Goal: Task Accomplishment & Management: Manage account settings

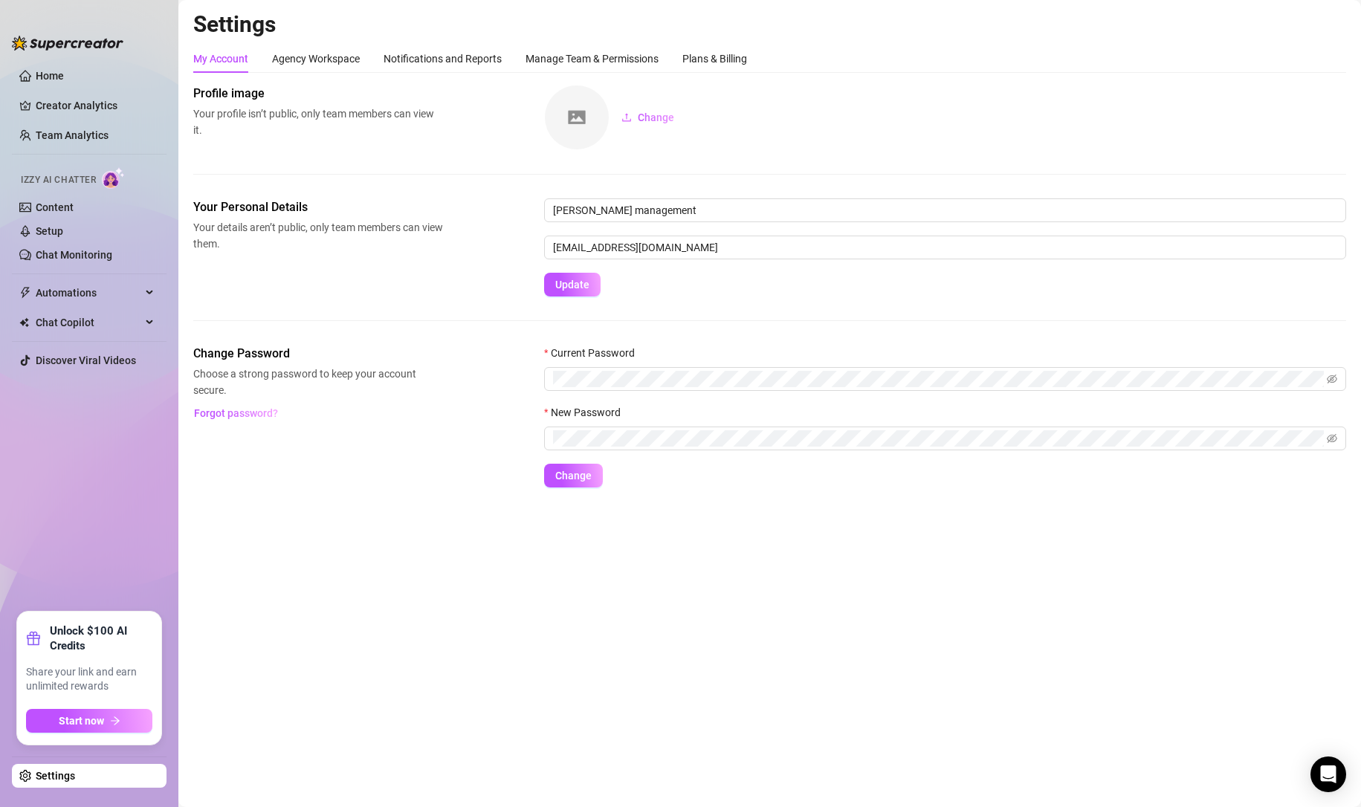
click at [65, 776] on link "Settings" at bounding box center [55, 776] width 39 height 12
click at [50, 782] on link "Settings" at bounding box center [55, 776] width 39 height 12
click at [52, 775] on link "Settings" at bounding box center [55, 776] width 39 height 12
click at [56, 774] on link "Settings" at bounding box center [55, 776] width 39 height 12
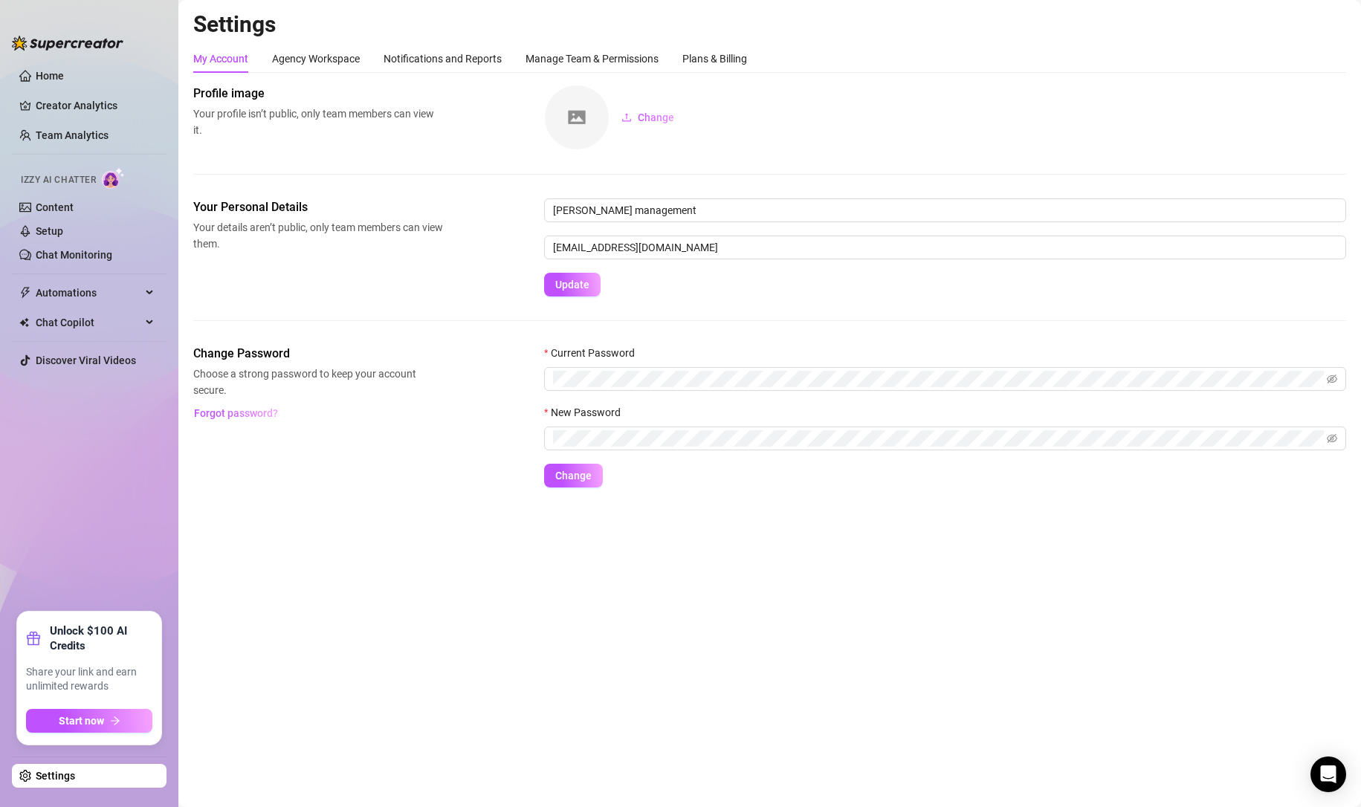
click at [442, 597] on main "Settings My Account Agency Workspace Notifications and Reports Manage Team & Pe…" at bounding box center [769, 403] width 1183 height 807
click at [322, 49] on div "Agency Workspace" at bounding box center [316, 59] width 88 height 28
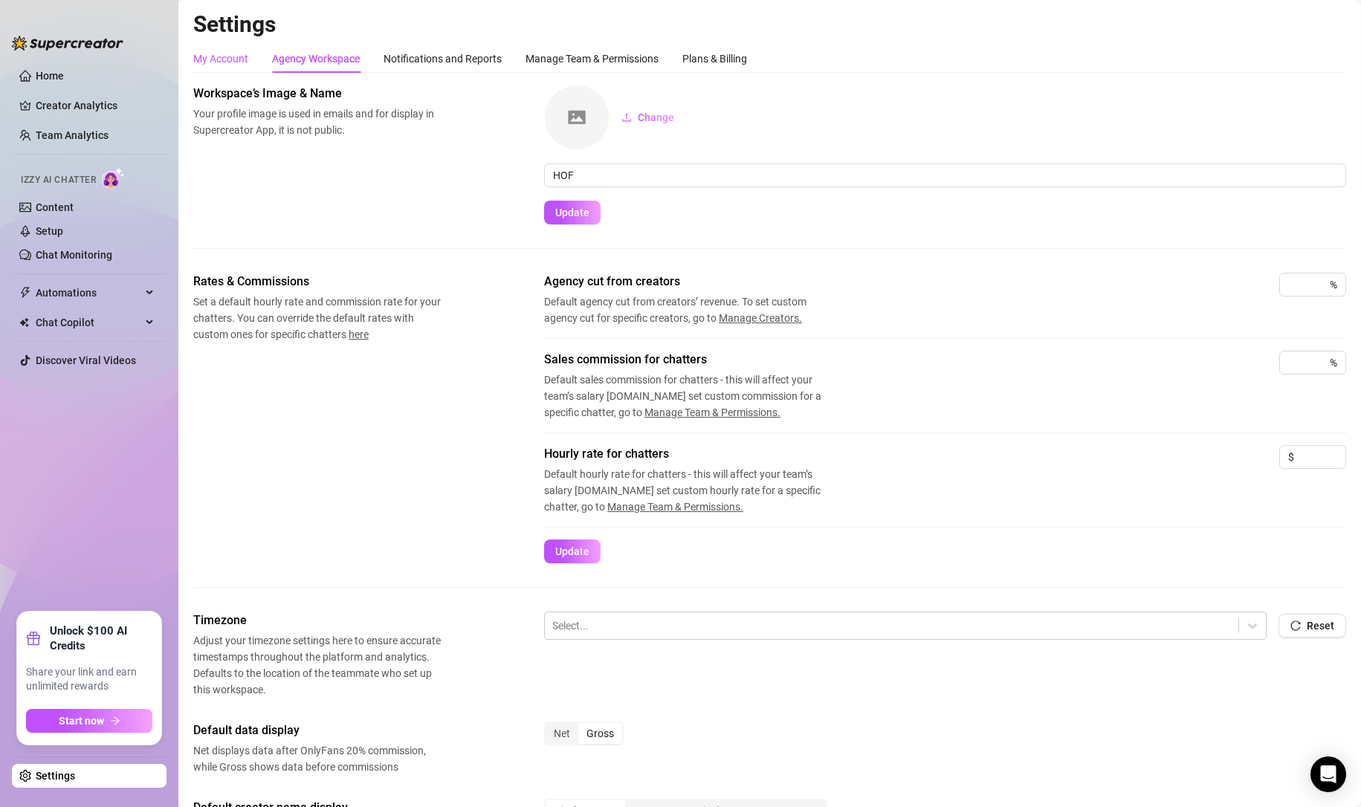
click at [221, 62] on div "My Account" at bounding box center [220, 59] width 55 height 16
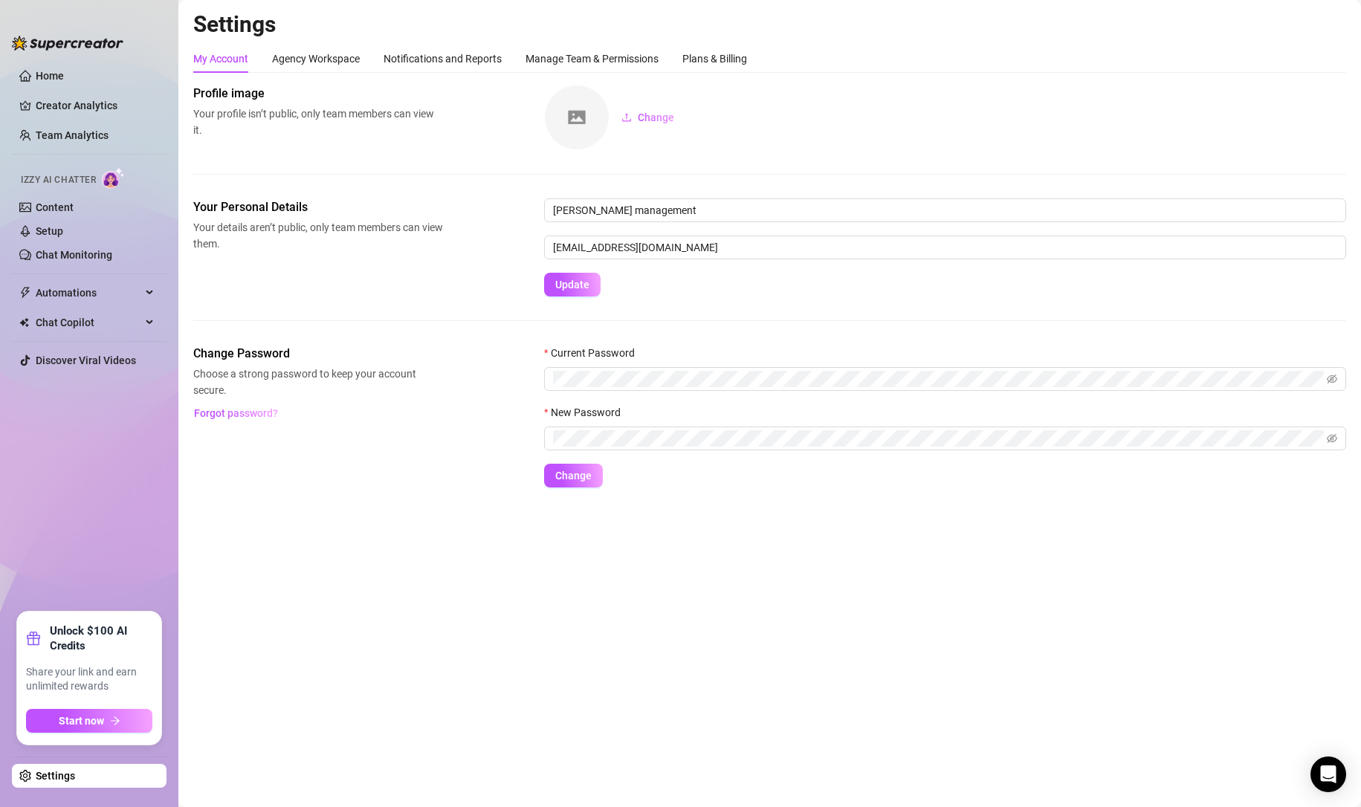
click at [51, 775] on link "Settings" at bounding box center [55, 776] width 39 height 12
click at [59, 204] on link "Content" at bounding box center [55, 207] width 38 height 12
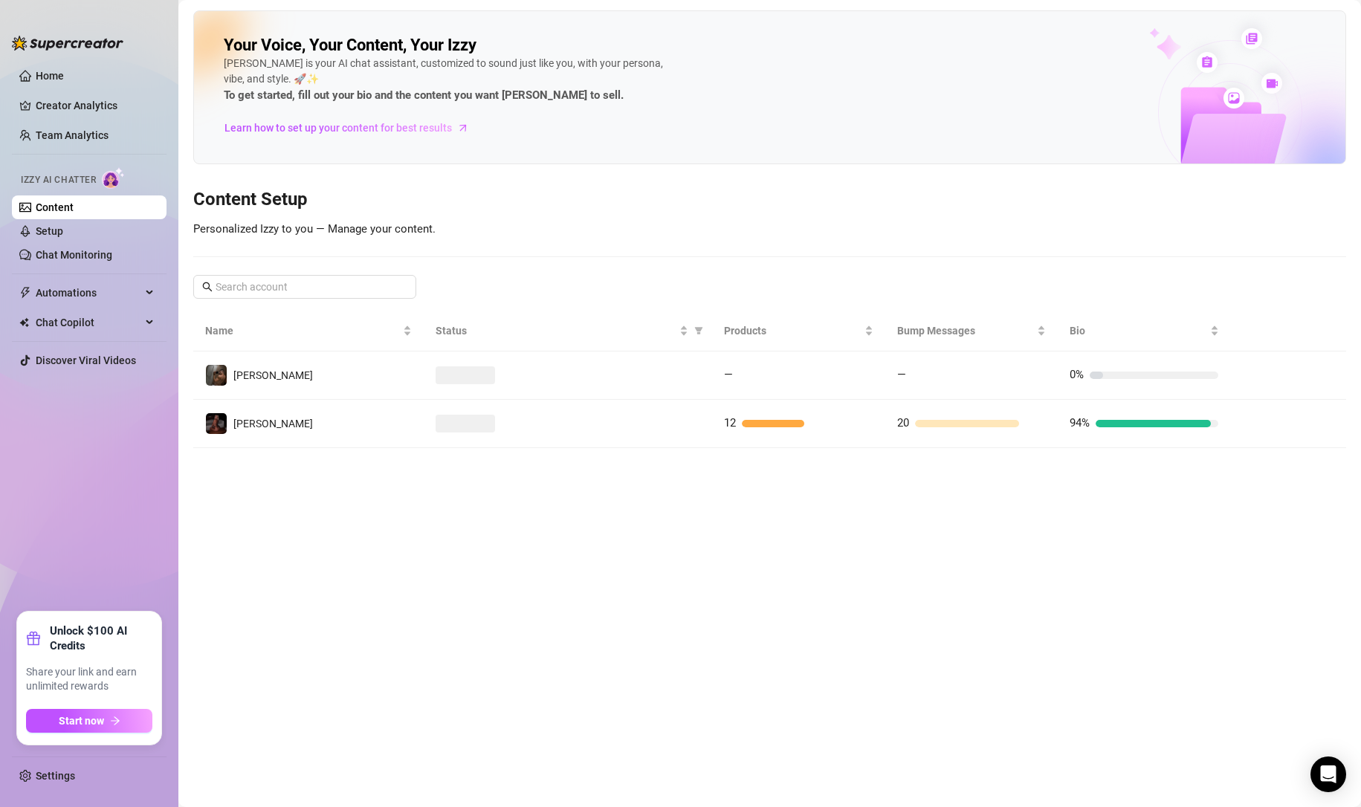
click at [48, 780] on link "Settings" at bounding box center [55, 776] width 39 height 12
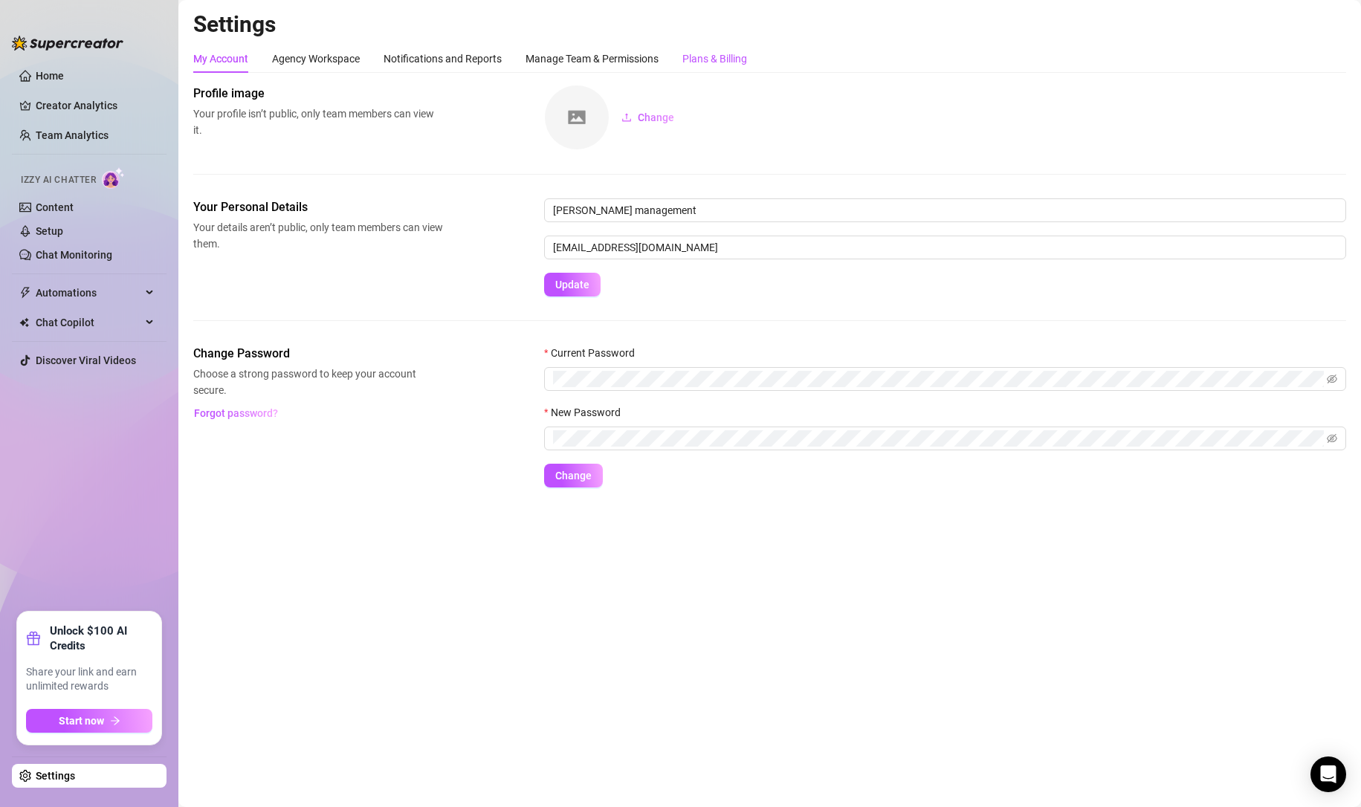
click at [708, 54] on div "Plans & Billing" at bounding box center [714, 59] width 65 height 16
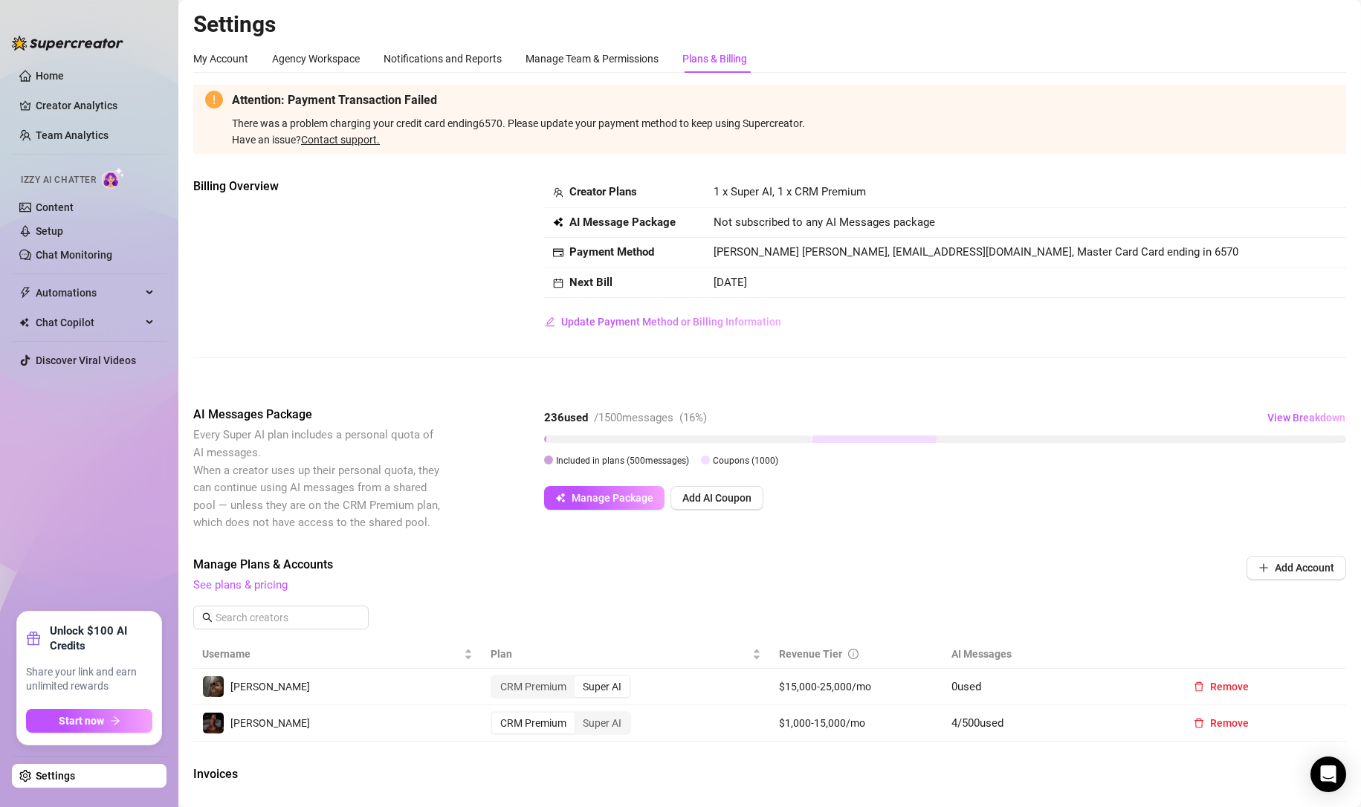
click at [346, 140] on link "Contact support." at bounding box center [340, 140] width 79 height 12
click at [1311, 774] on div "Open Intercom Messenger" at bounding box center [1328, 775] width 36 height 36
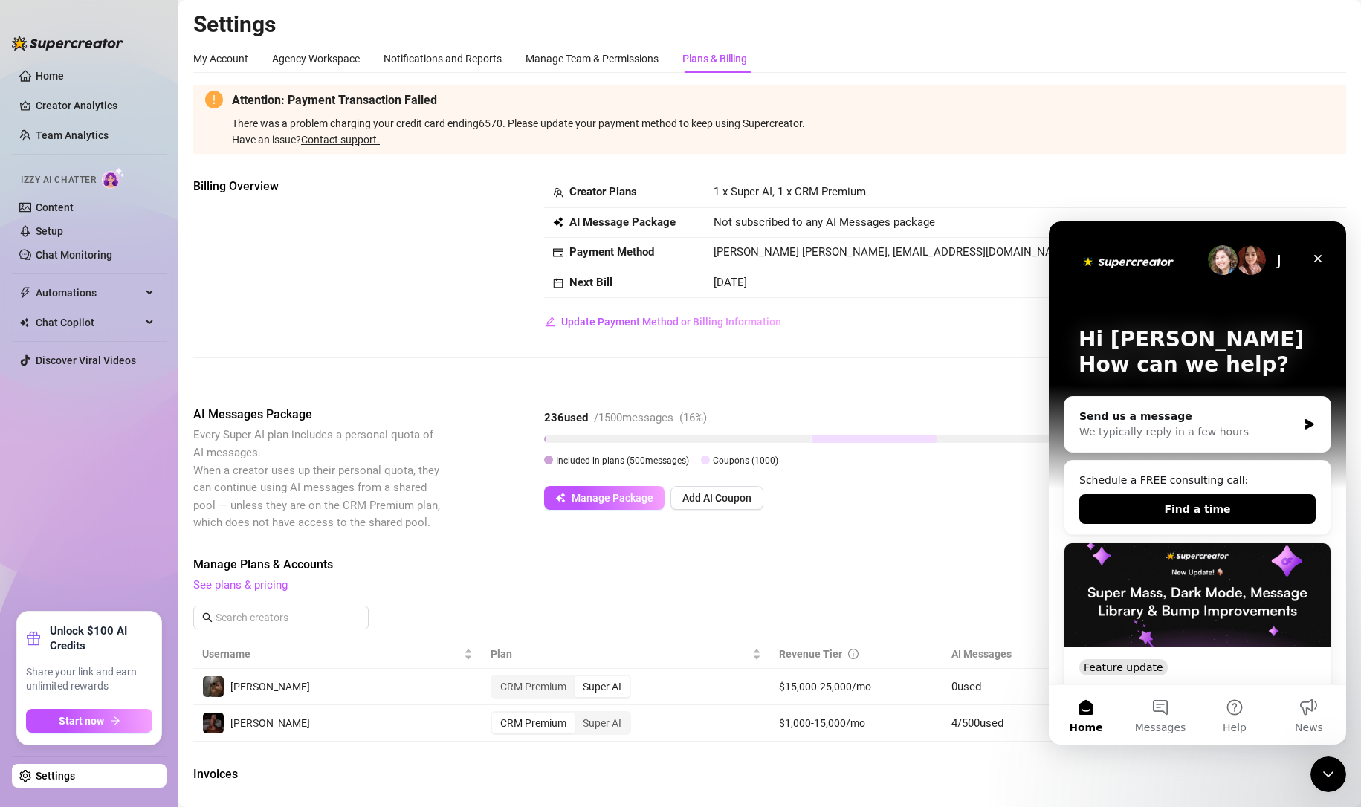
click at [1151, 418] on div "Send us a message" at bounding box center [1188, 417] width 218 height 16
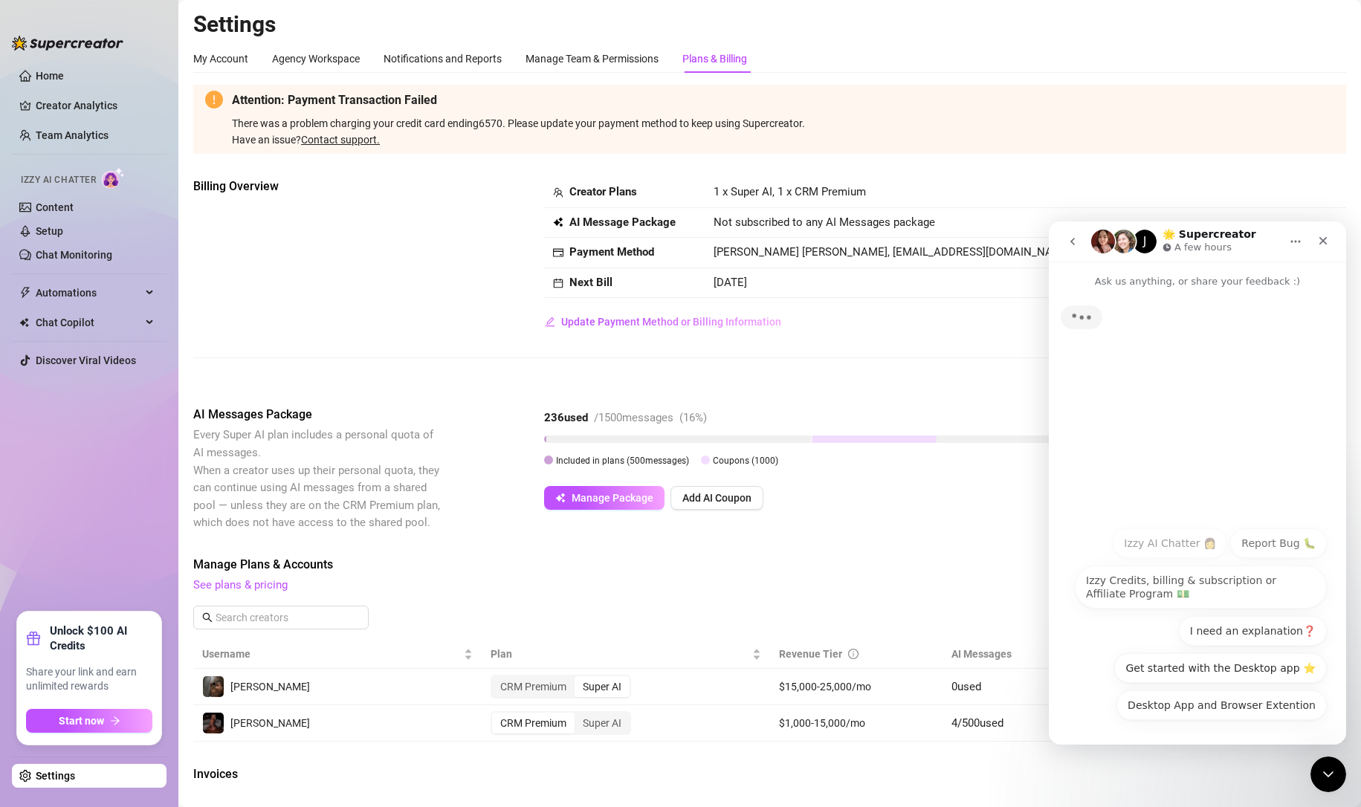
click at [1150, 417] on div "Typing" at bounding box center [1197, 404] width 297 height 230
click at [1200, 442] on div "Hey, What brings you here [DATE]? [PERSON_NAME] • Just now" at bounding box center [1197, 404] width 297 height 230
click at [1128, 589] on button "Izzy Credits, billing & subscription or Affiliate Program 💵" at bounding box center [1197, 587] width 259 height 43
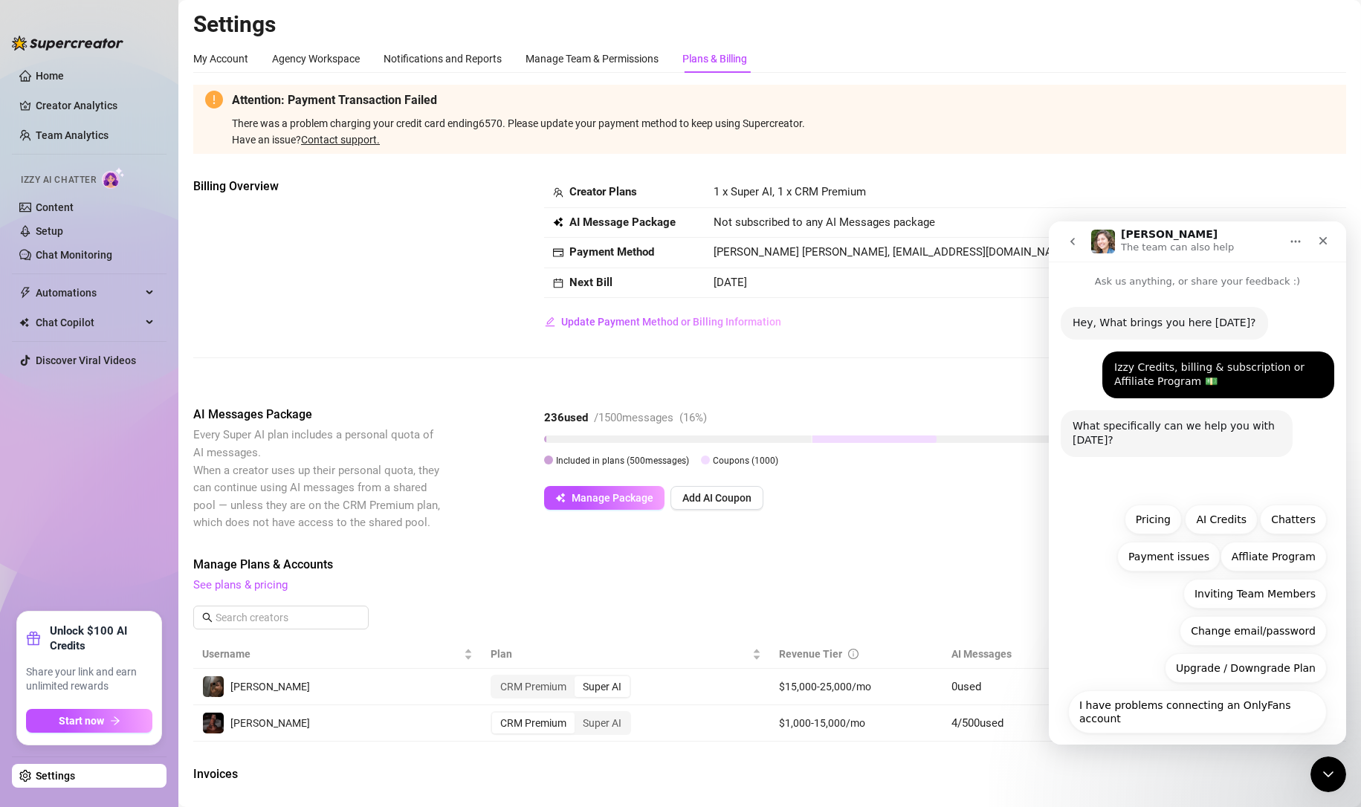
click at [692, 323] on span "Update Payment Method or Billing Information" at bounding box center [671, 322] width 220 height 12
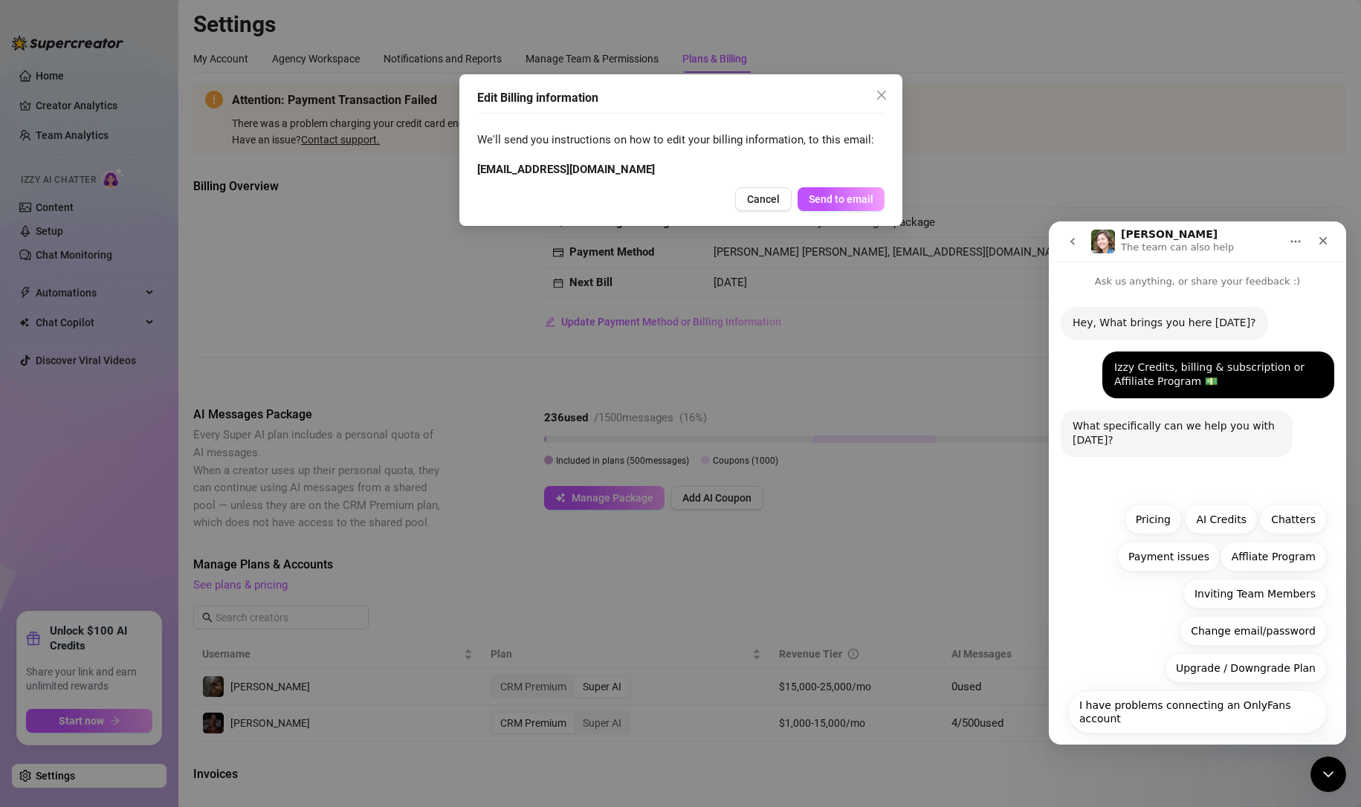
click at [772, 198] on span "Cancel" at bounding box center [763, 199] width 33 height 12
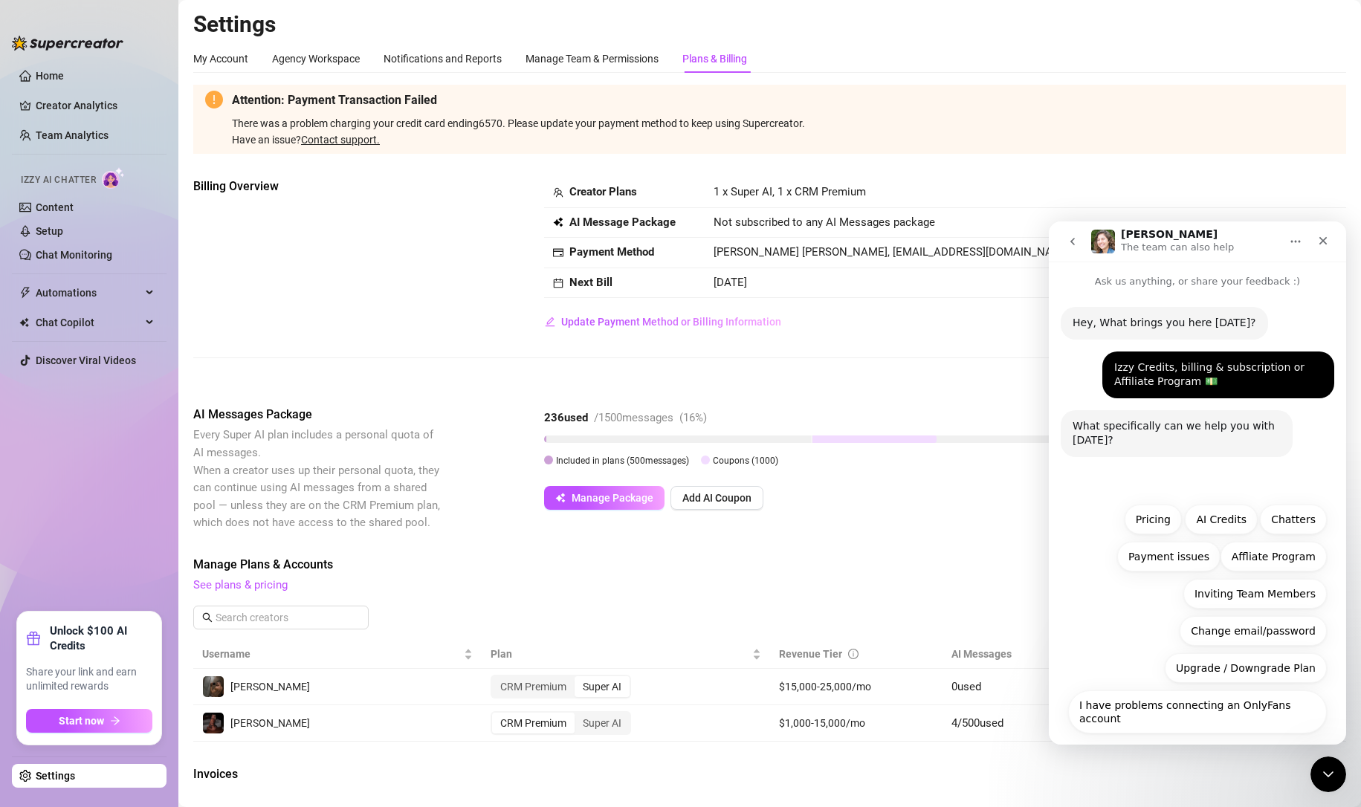
click at [1328, 241] on icon "Close" at bounding box center [1323, 241] width 12 height 12
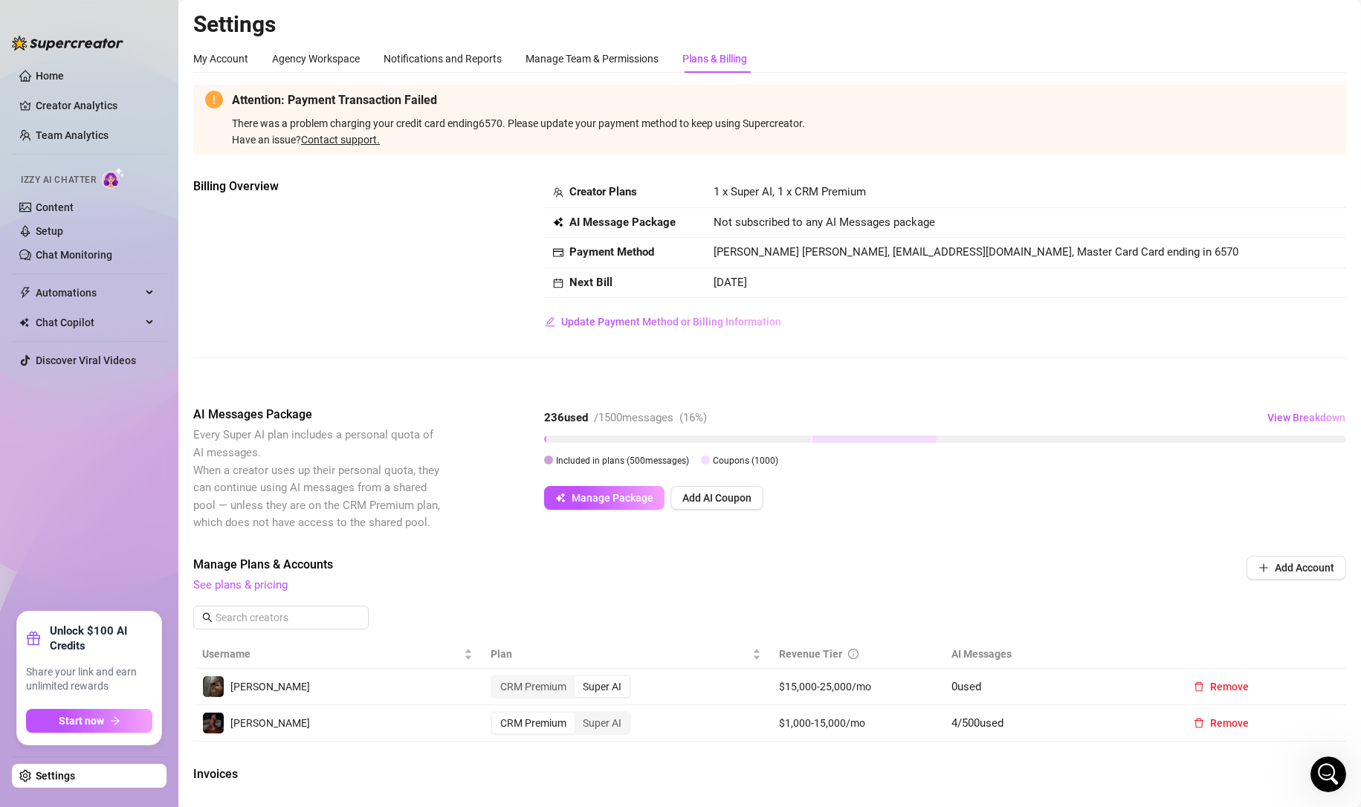
click at [653, 317] on span "Update Payment Method or Billing Information" at bounding box center [671, 322] width 220 height 12
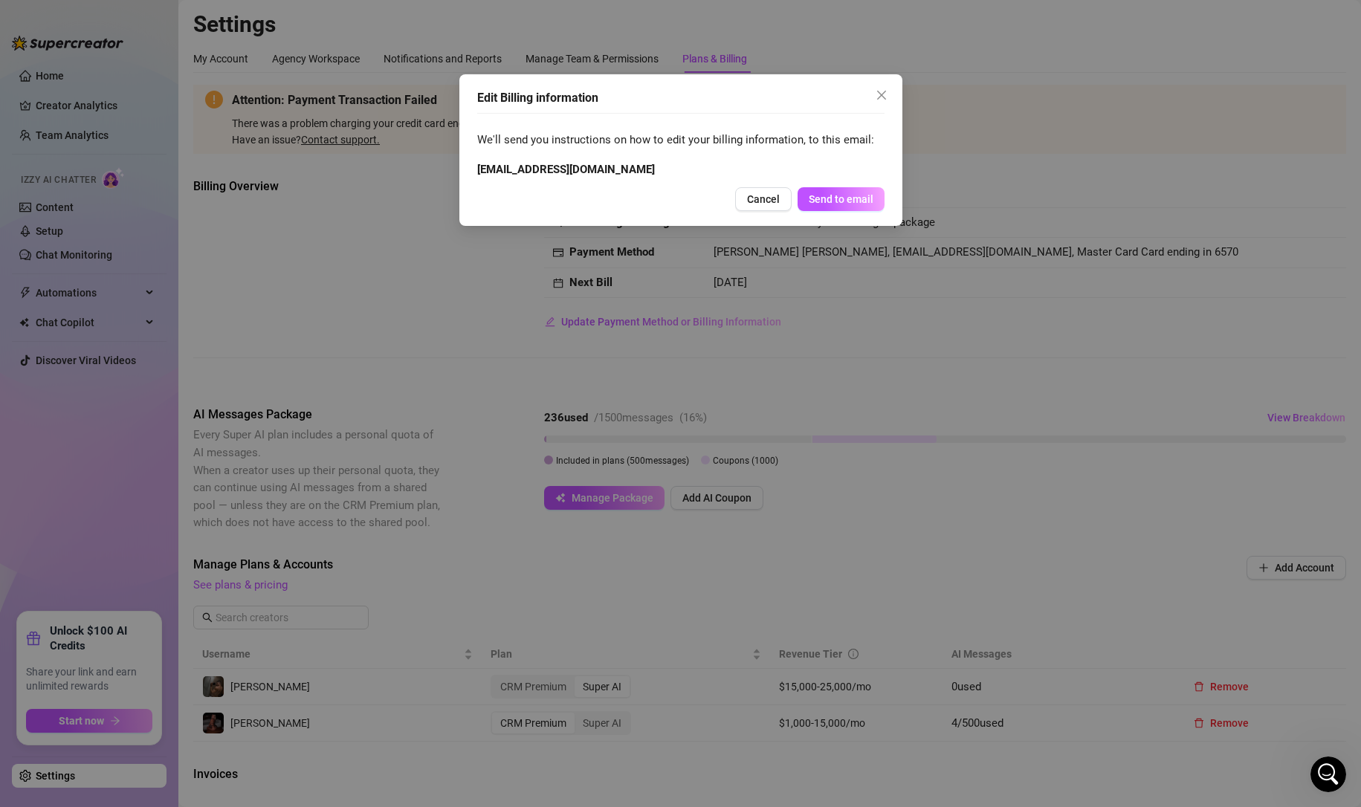
click at [884, 92] on icon "close" at bounding box center [880, 95] width 9 height 9
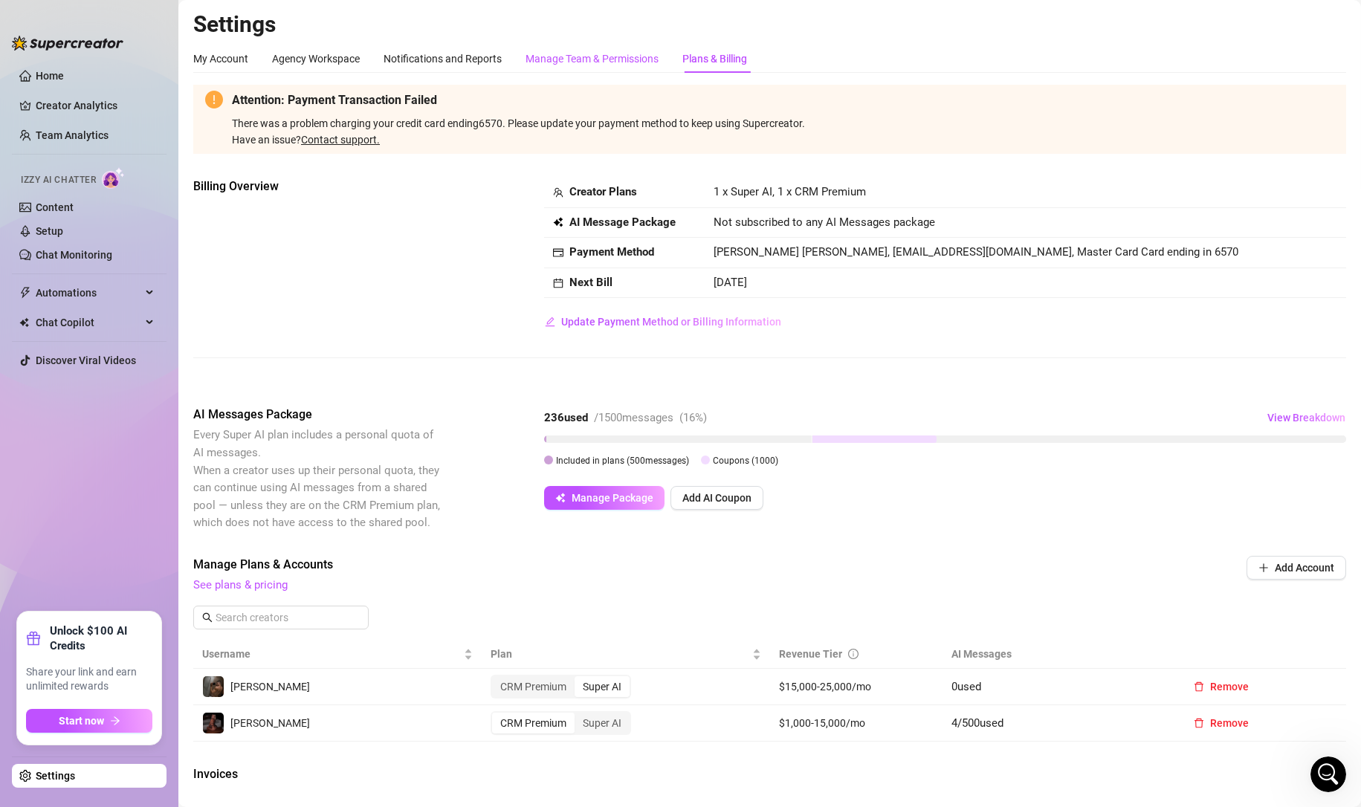
click at [567, 53] on div "Manage Team & Permissions" at bounding box center [591, 59] width 133 height 16
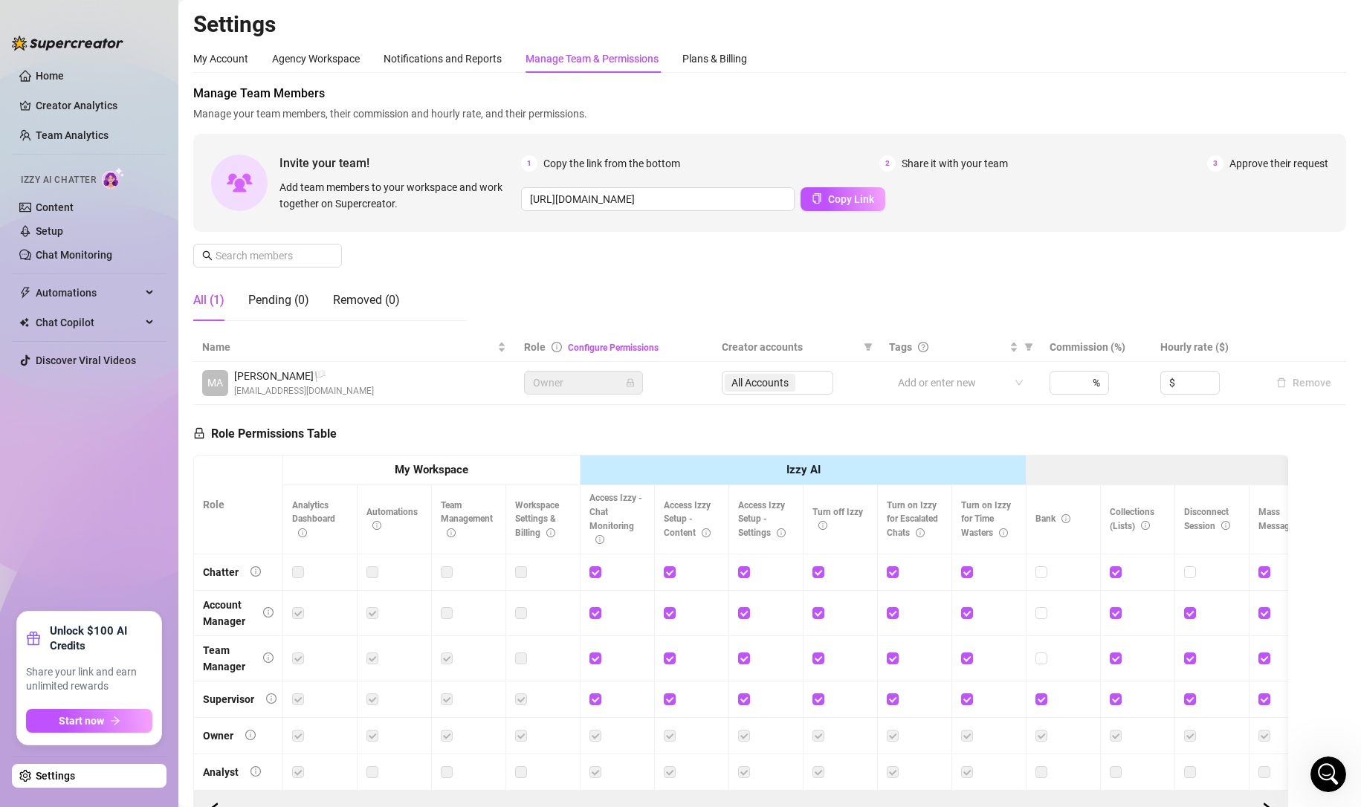
click at [932, 277] on div "Manage Team Members Manage your team members, their commission and hourly rate,…" at bounding box center [769, 209] width 1153 height 248
click at [49, 774] on link "Settings" at bounding box center [55, 776] width 39 height 12
click at [689, 60] on div "My Account Agency Workspace Notifications and Reports Manage Team & Permissions…" at bounding box center [470, 59] width 554 height 28
click at [702, 52] on div "Plans & Billing" at bounding box center [714, 59] width 65 height 16
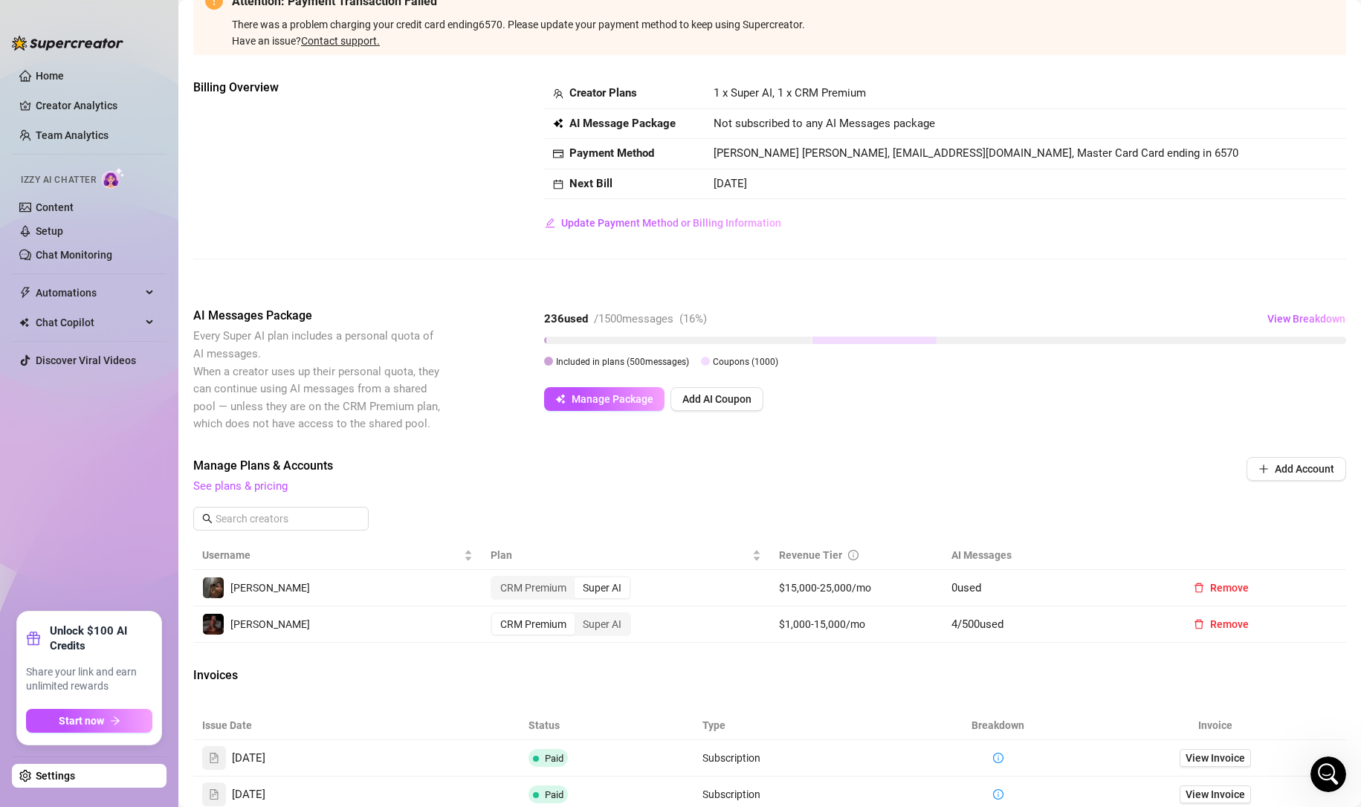
scroll to position [50, 0]
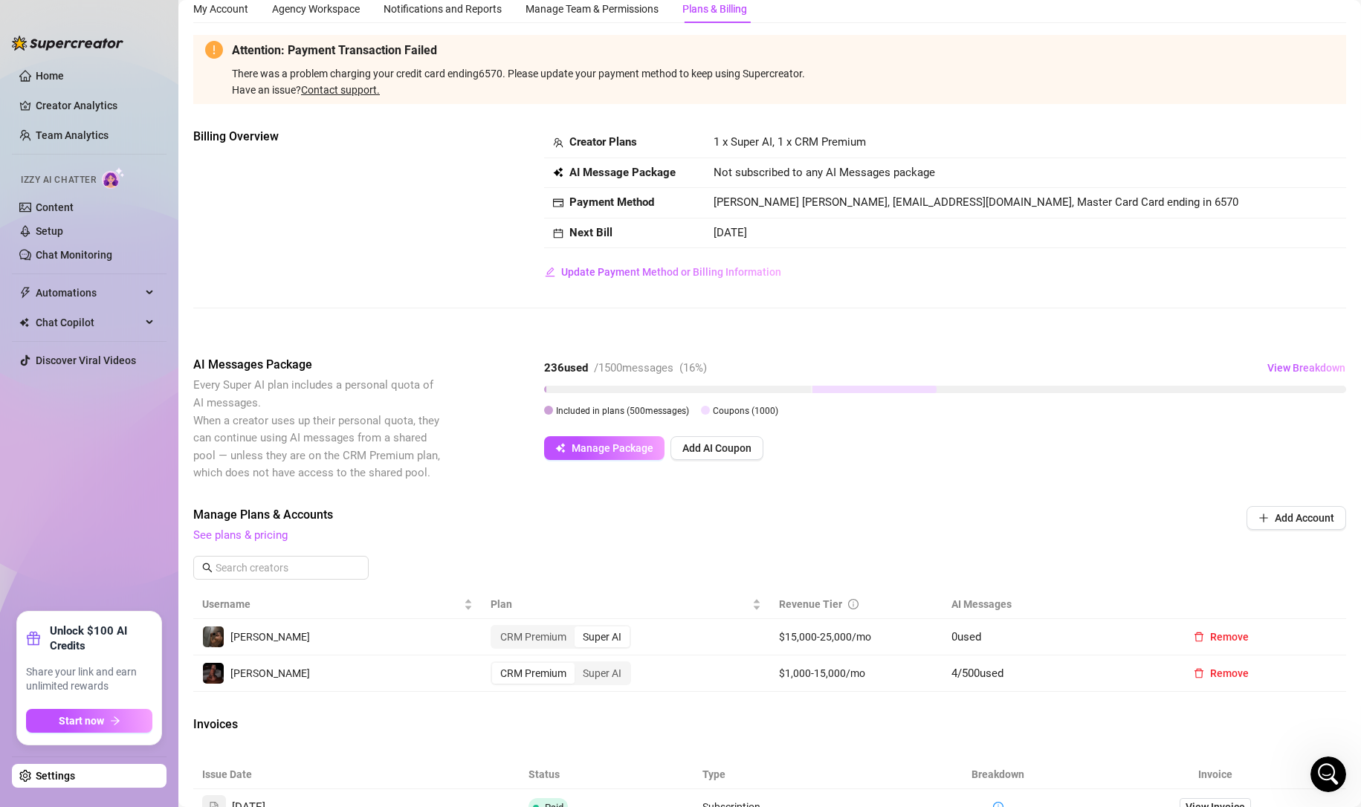
click at [608, 276] on span "Update Payment Method or Billing Information" at bounding box center [671, 272] width 220 height 12
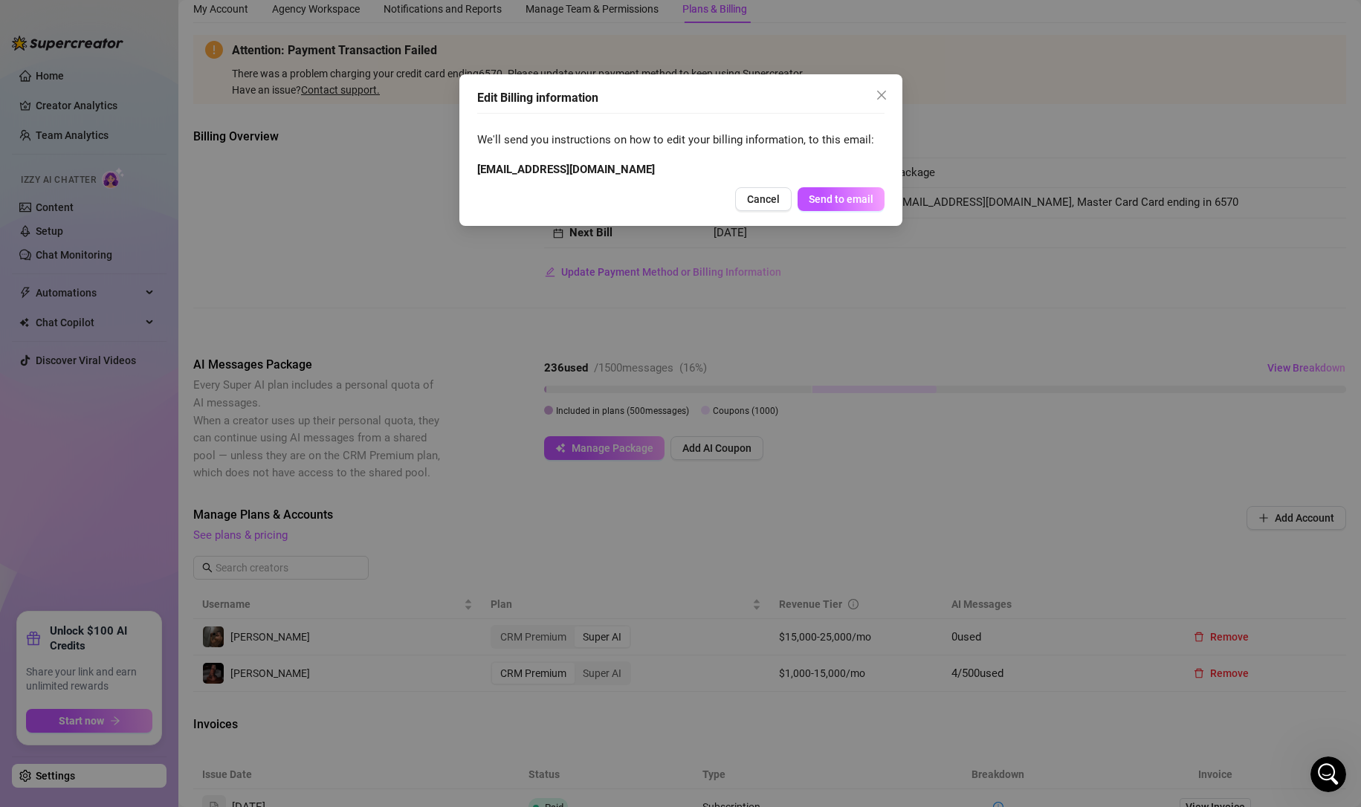
click at [876, 95] on icon "close" at bounding box center [882, 95] width 12 height 12
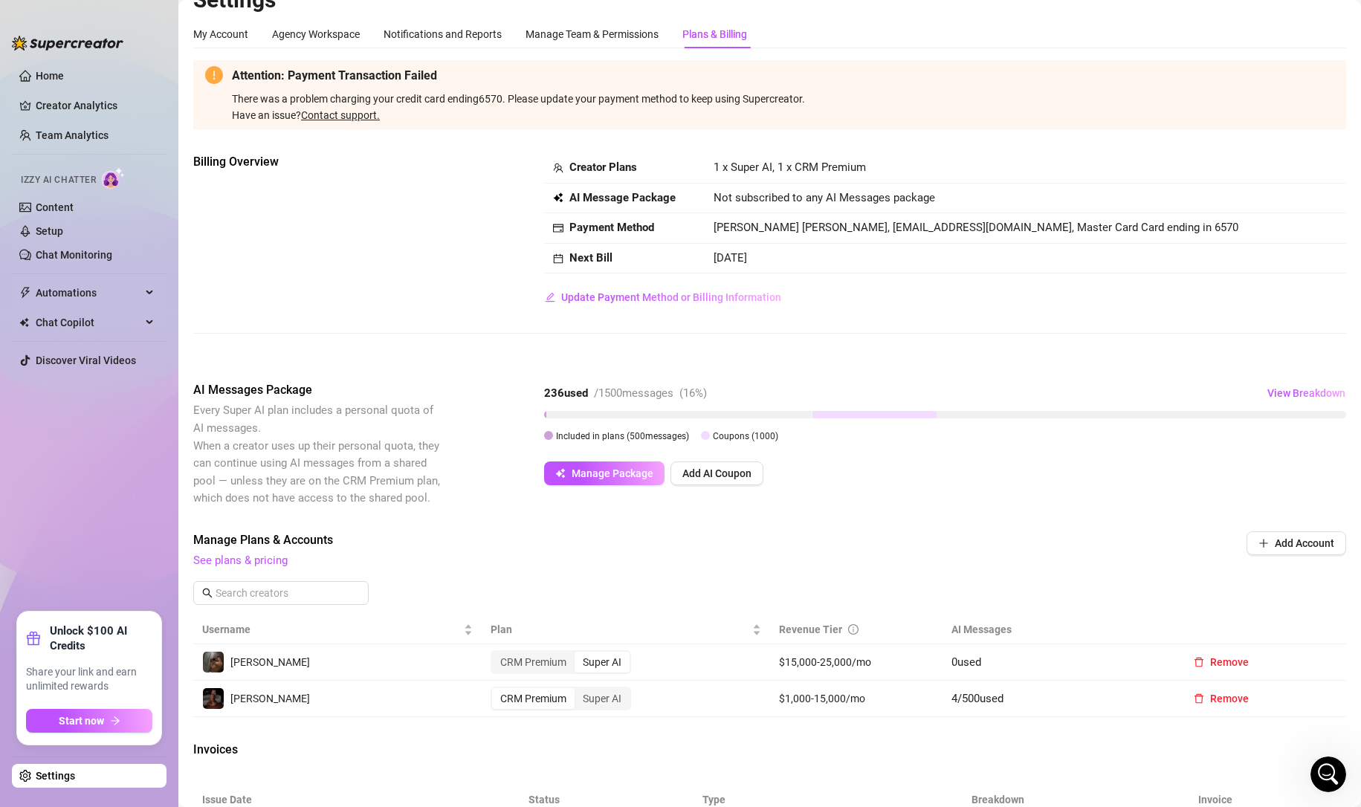
scroll to position [0, 0]
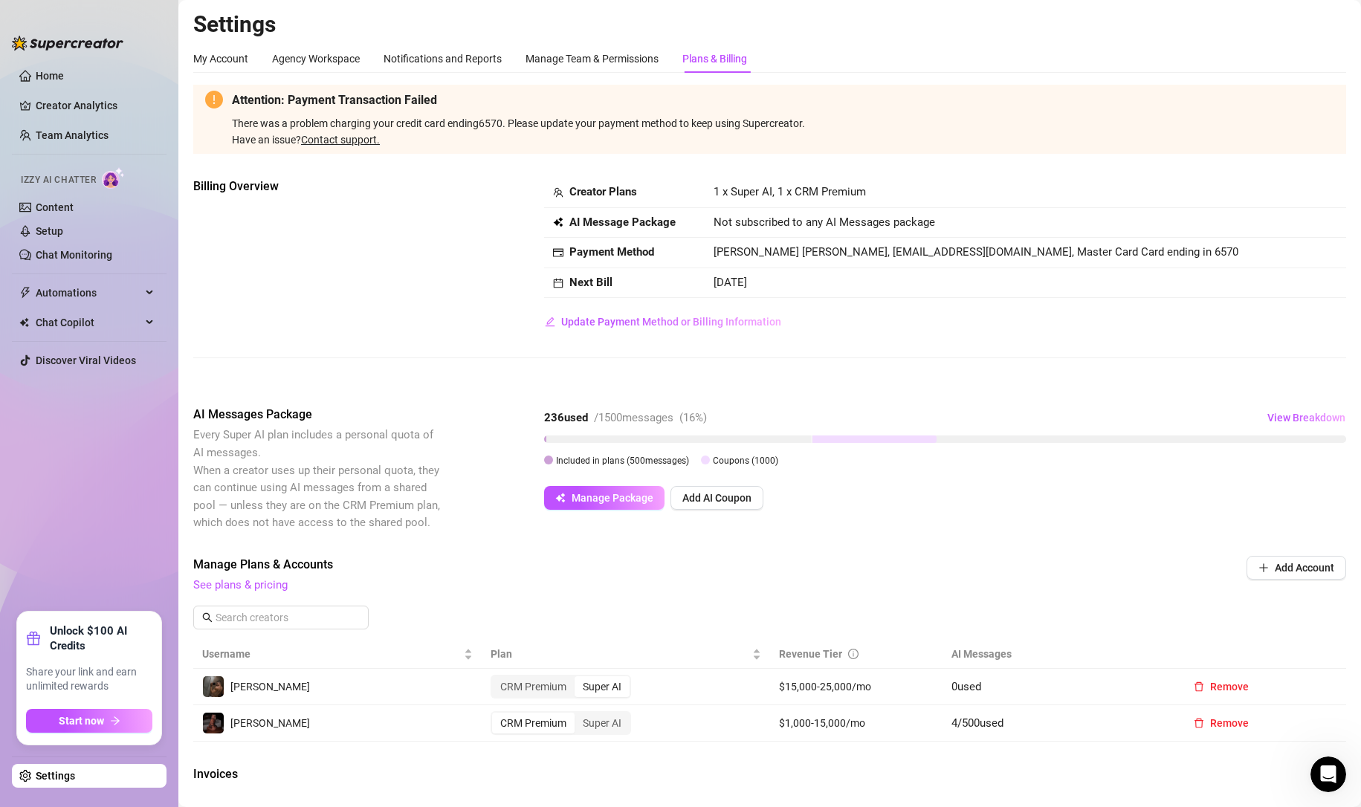
click at [63, 230] on link "Setup" at bounding box center [50, 231] width 28 height 12
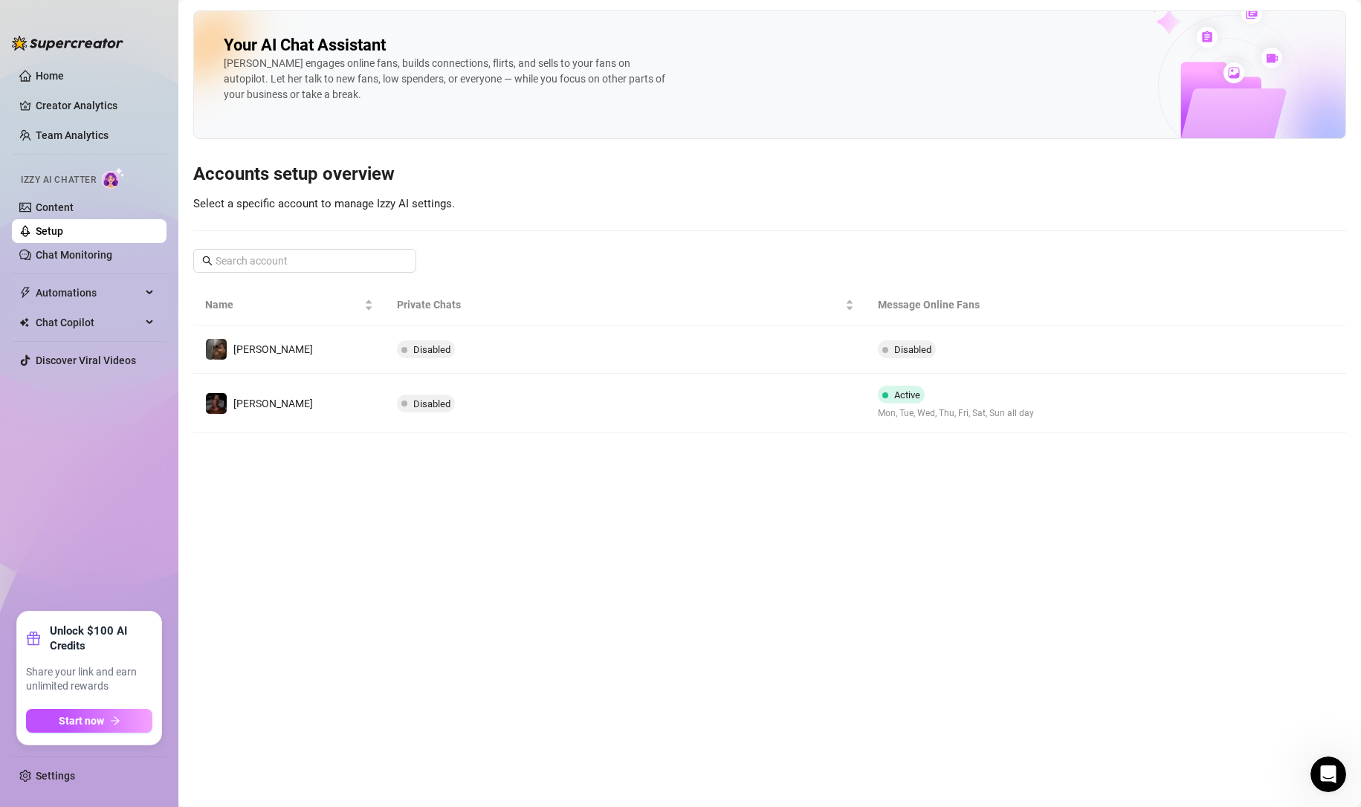
click at [74, 213] on link "Content" at bounding box center [55, 207] width 38 height 12
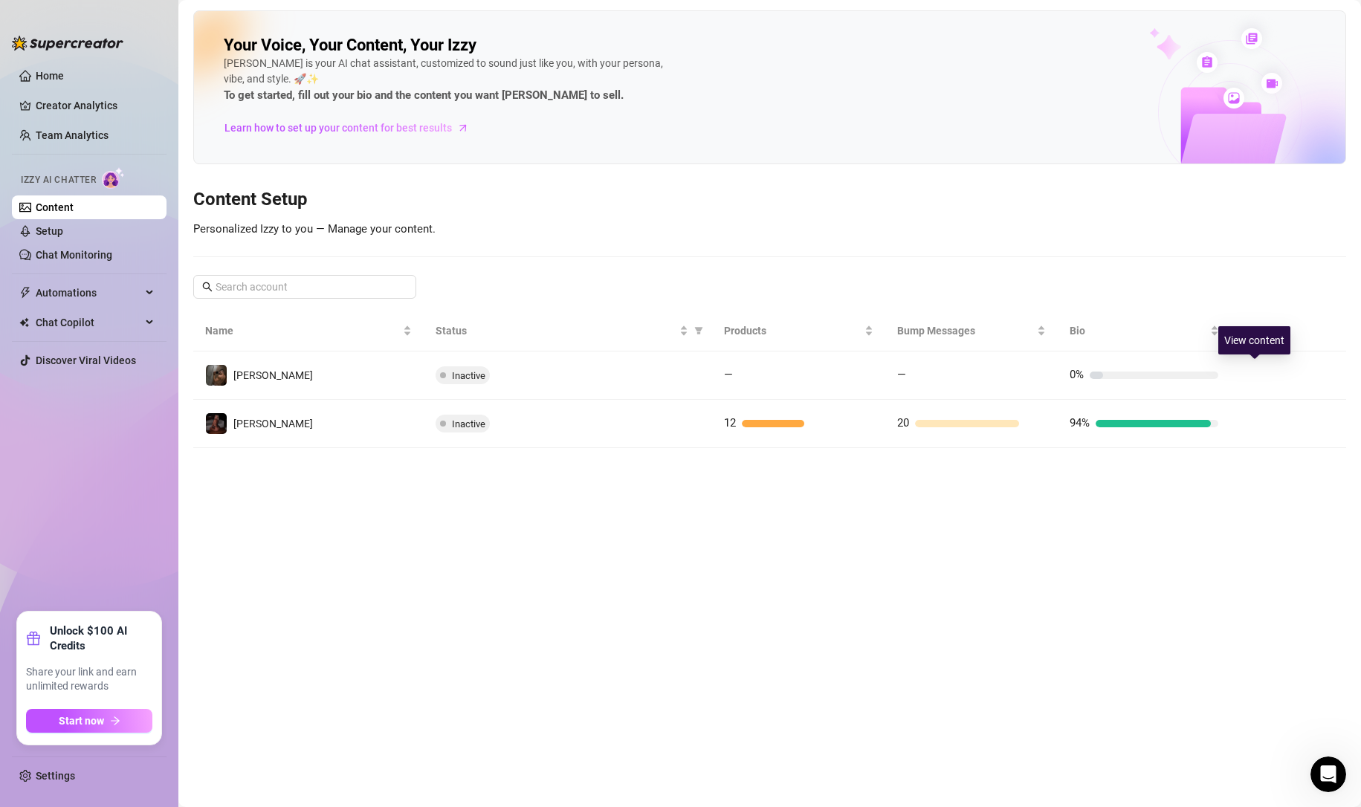
click at [1248, 376] on button "button" at bounding box center [1255, 375] width 24 height 24
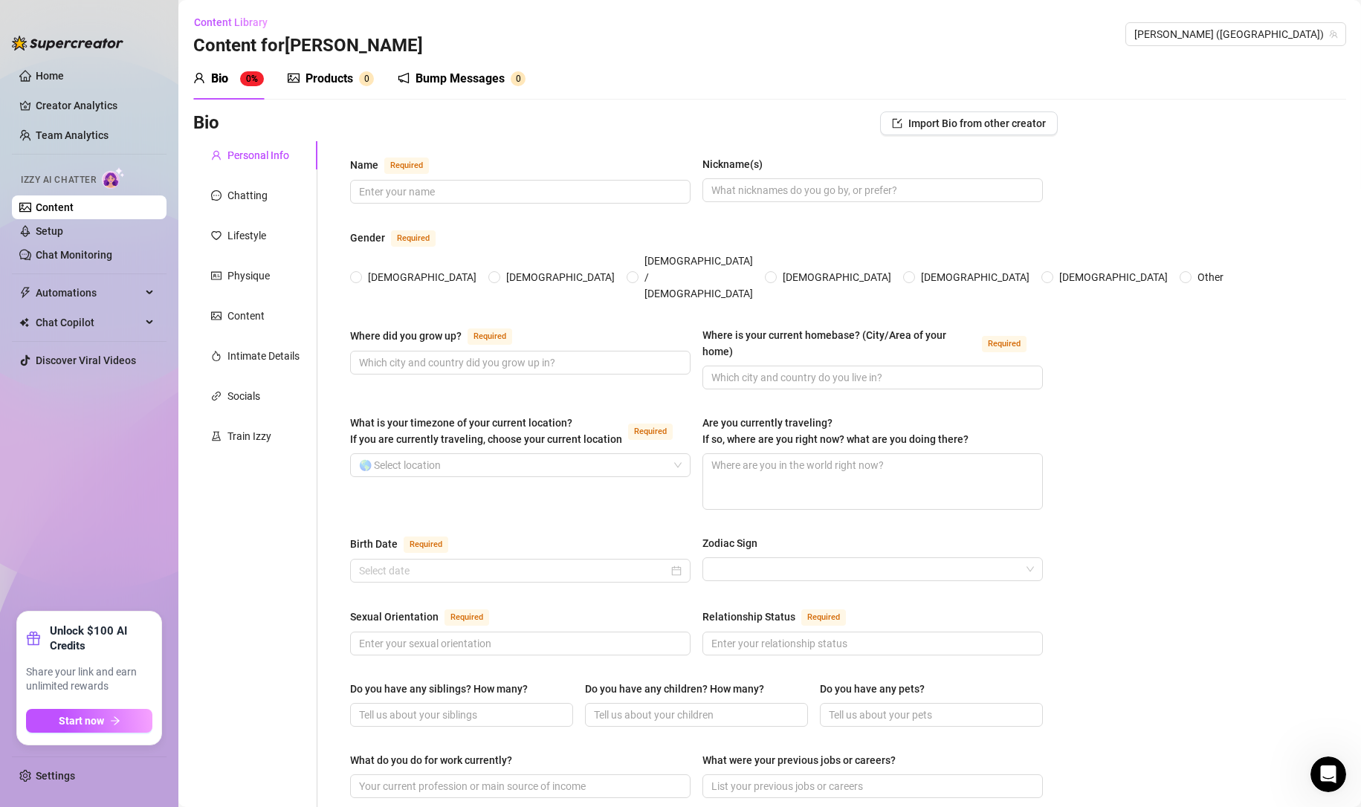
click at [326, 72] on div "Products" at bounding box center [329, 79] width 48 height 18
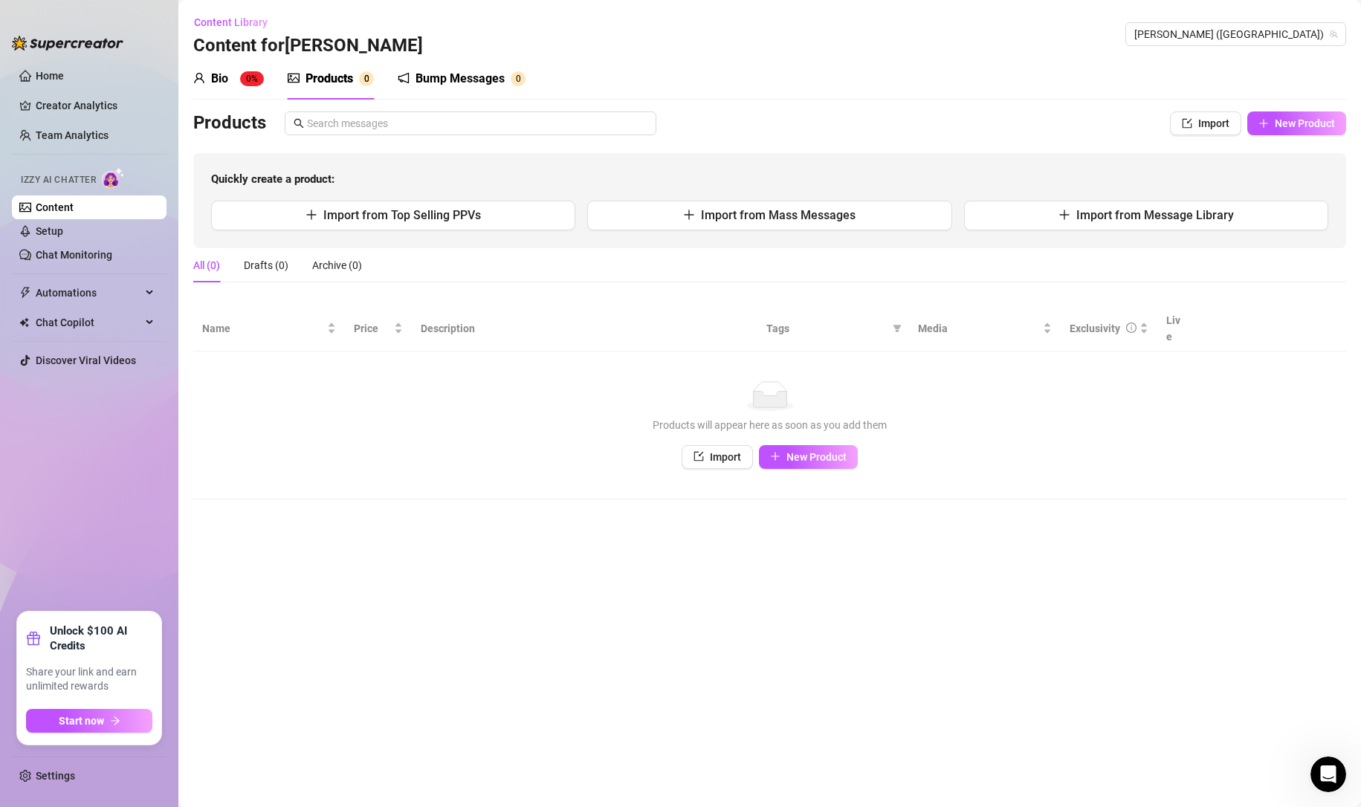
click at [1275, 123] on span "New Product" at bounding box center [1305, 123] width 60 height 12
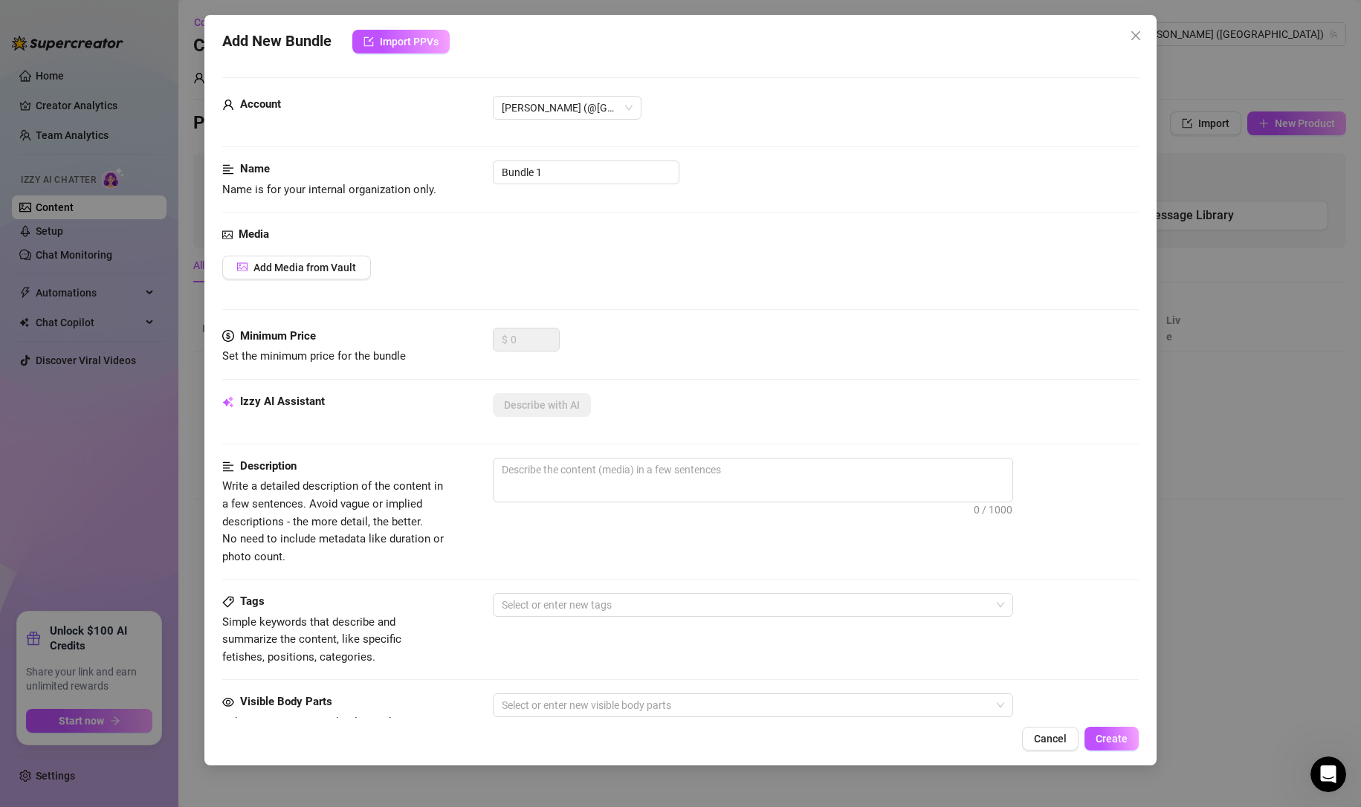
click at [1141, 35] on icon "close" at bounding box center [1136, 36] width 12 height 12
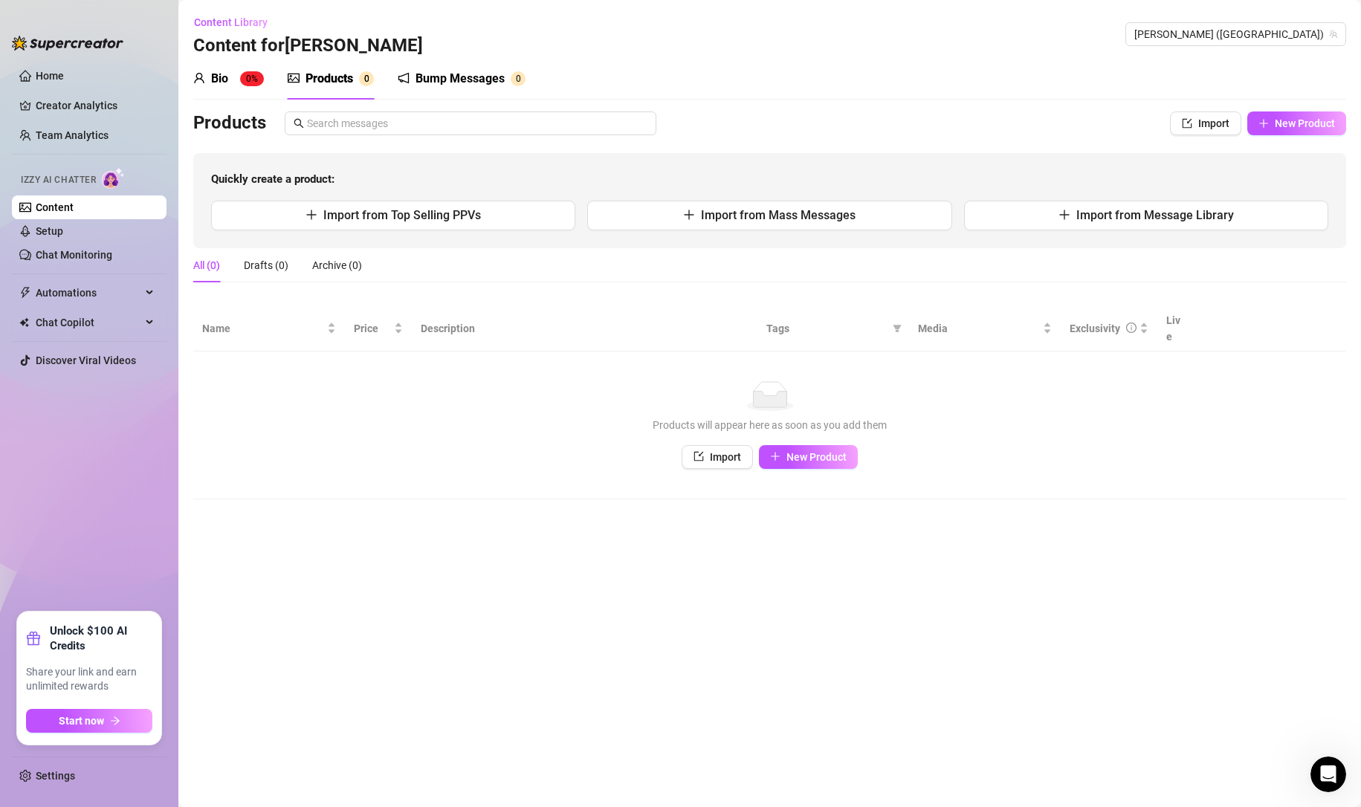
click at [389, 223] on button "Import from Top Selling PPVs" at bounding box center [393, 216] width 364 height 30
type textarea "Type your message here..."
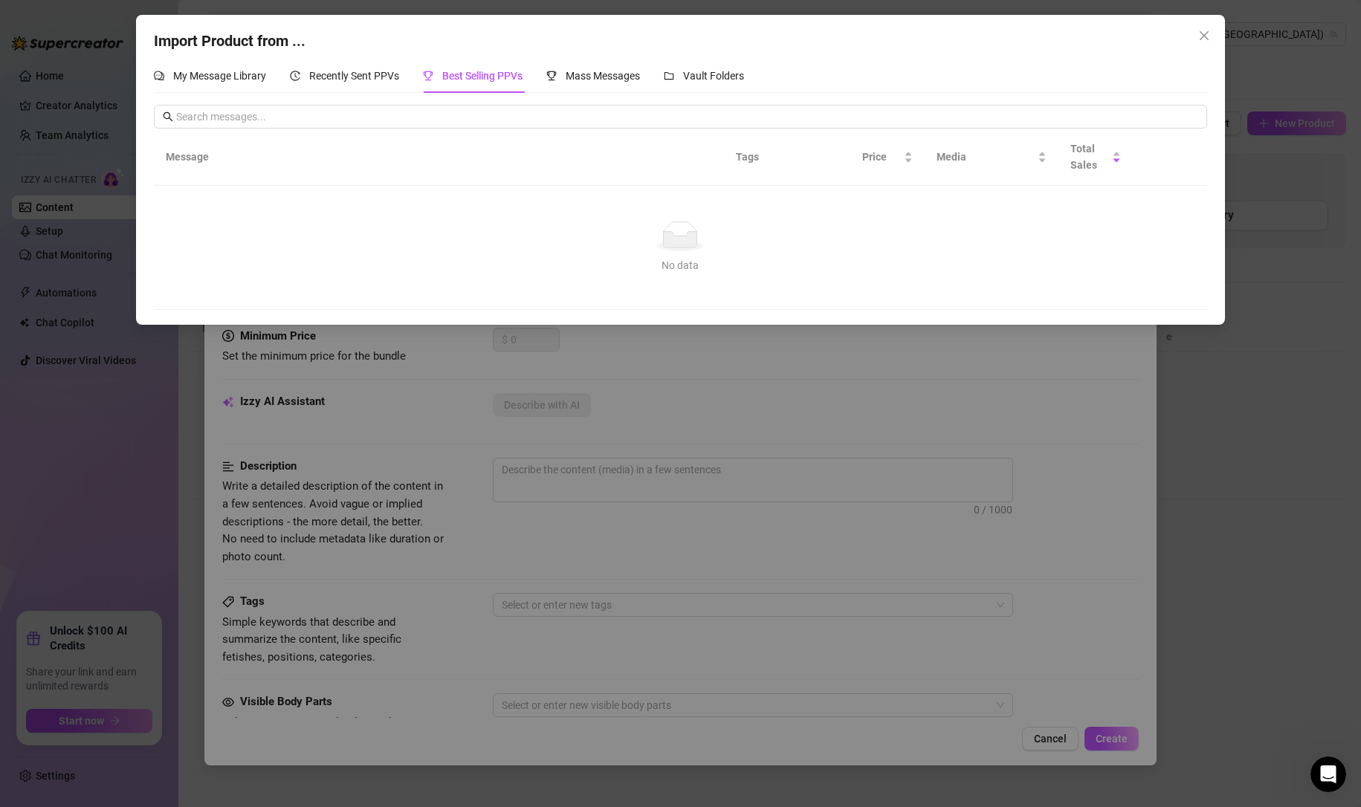
click at [1198, 29] on button "Close" at bounding box center [1204, 36] width 24 height 24
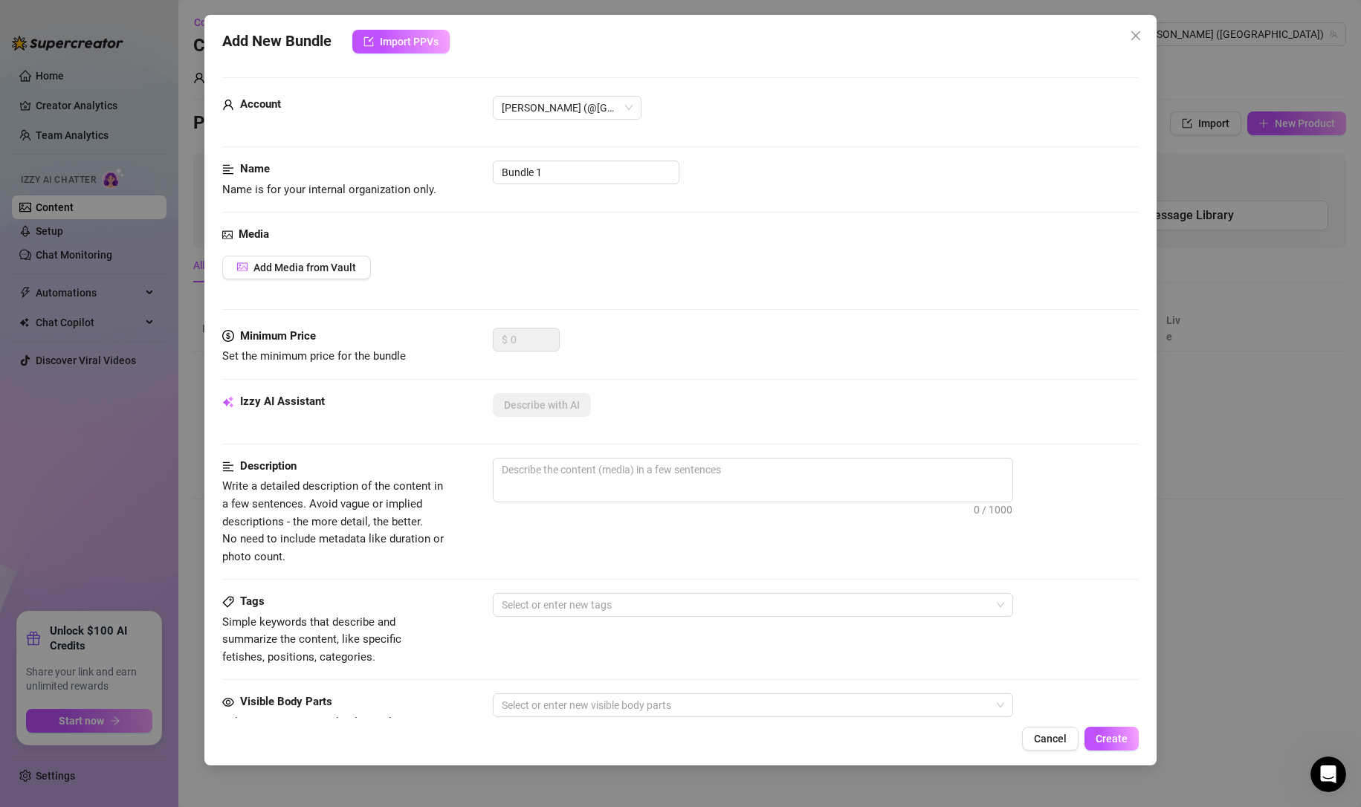
click at [1060, 743] on span "Cancel" at bounding box center [1050, 739] width 33 height 12
